Goal: Information Seeking & Learning: Learn about a topic

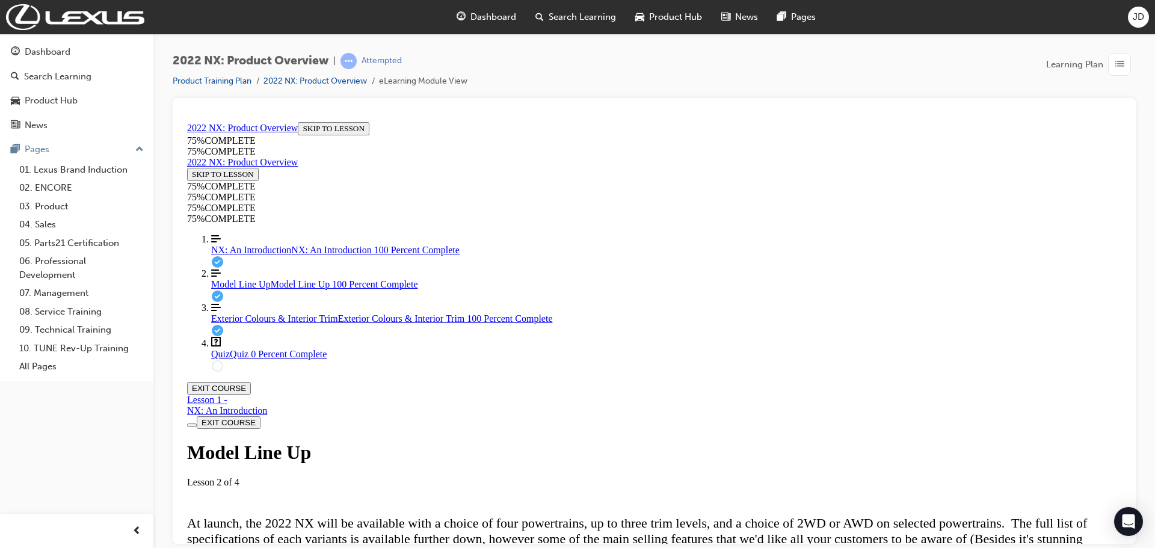
scroll to position [1305, 0]
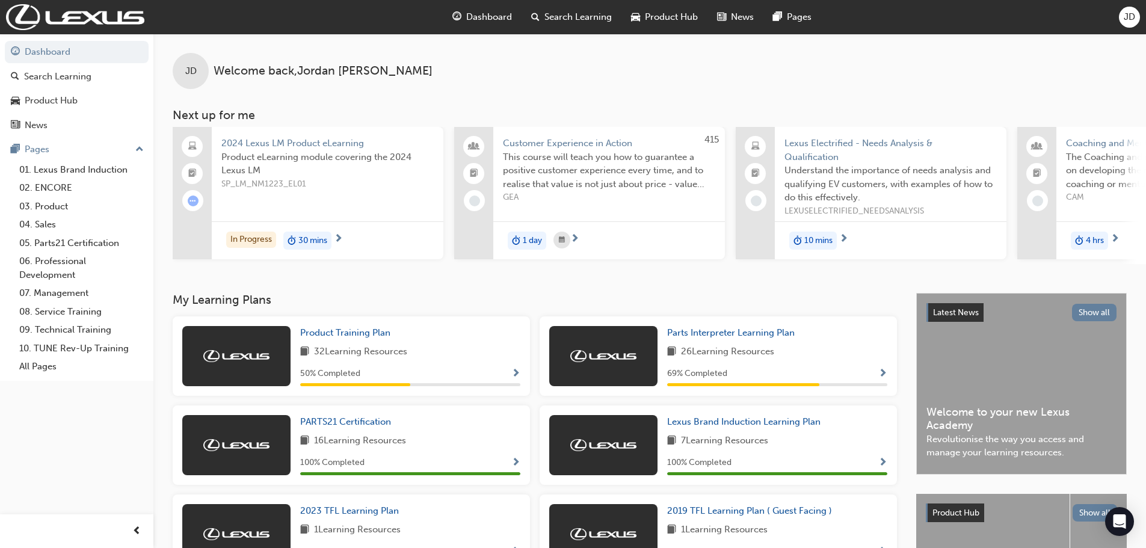
click at [727, 14] on div "News" at bounding box center [735, 17] width 56 height 25
